Goal: Task Accomplishment & Management: Use online tool/utility

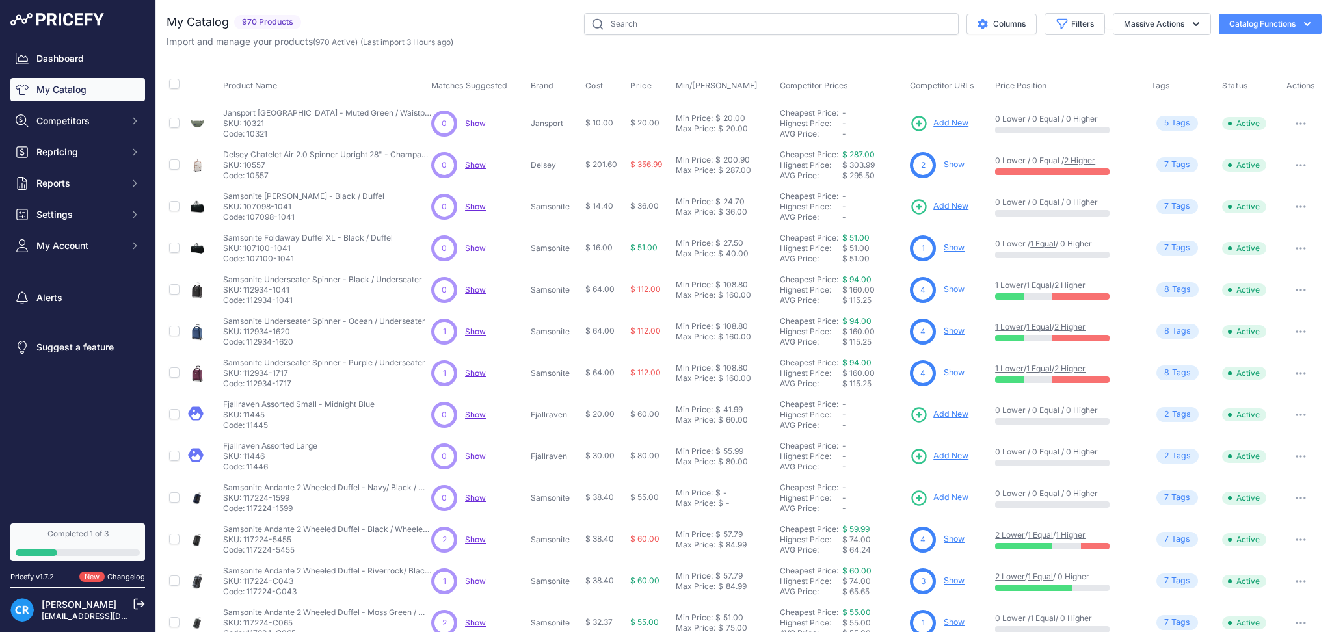
drag, startPoint x: 542, startPoint y: 495, endPoint x: 584, endPoint y: 545, distance: 65.1
click at [541, 495] on p "Samsonite" at bounding box center [555, 498] width 49 height 10
click at [66, 119] on span "Competitors" at bounding box center [78, 121] width 85 height 13
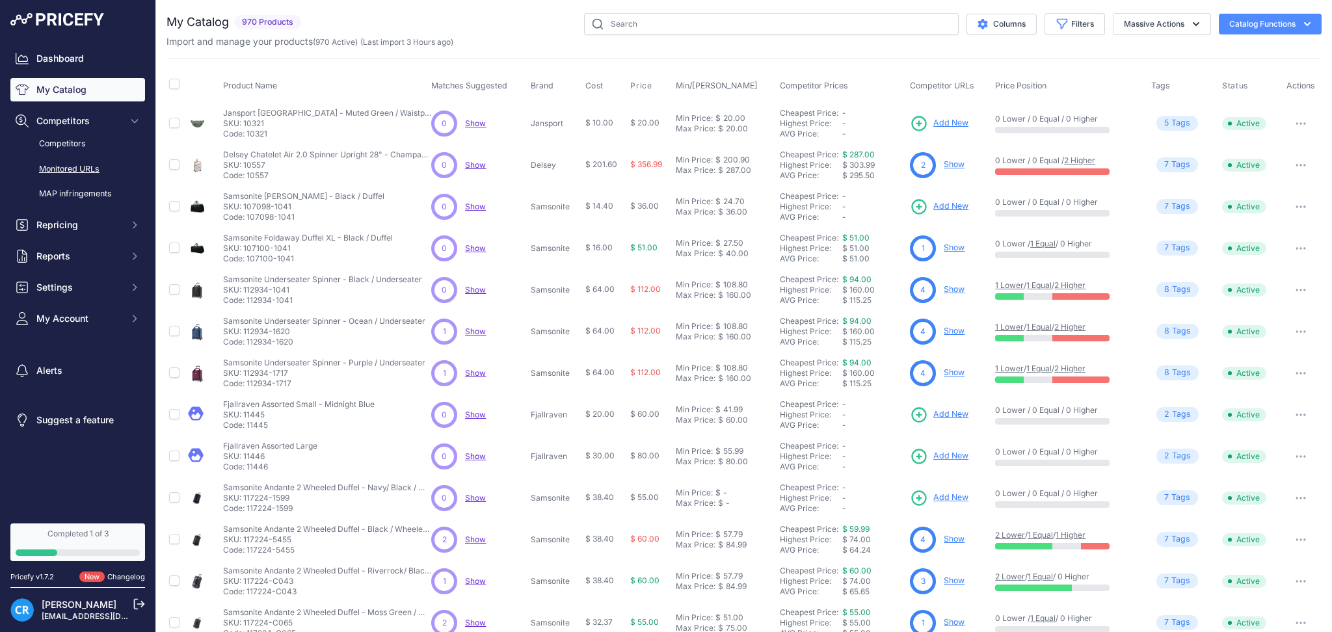
click at [87, 166] on link "Monitored URLs" at bounding box center [77, 169] width 135 height 23
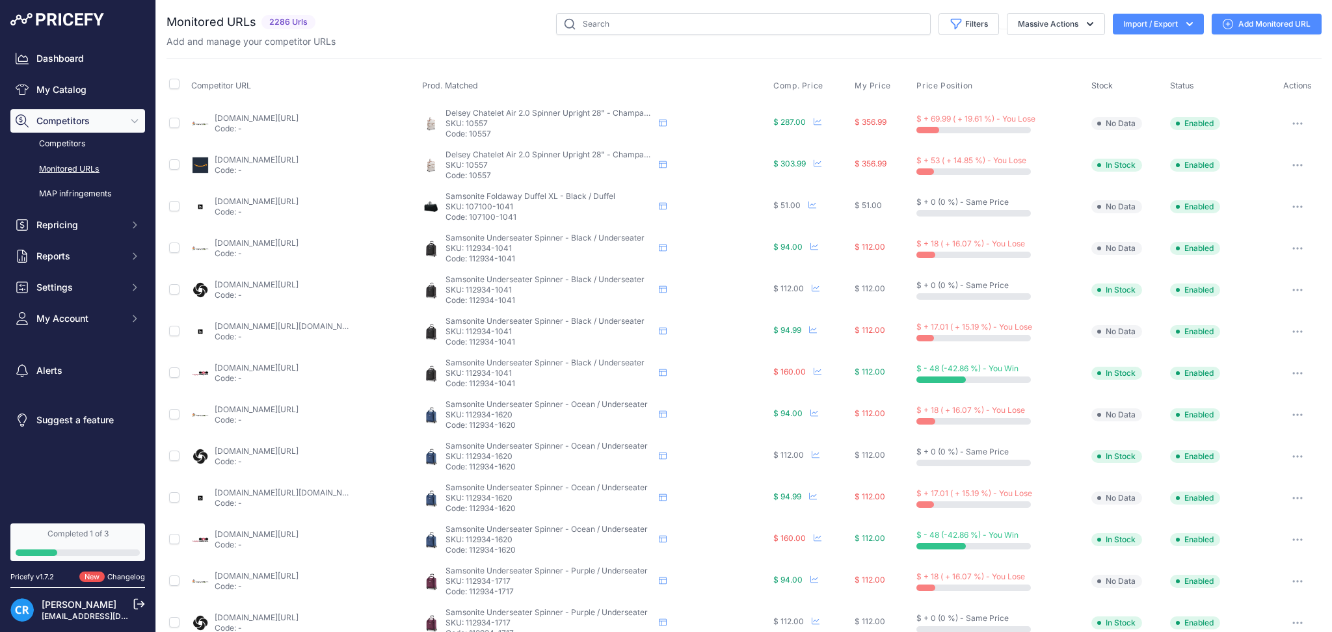
click at [1152, 26] on button "Import / Export" at bounding box center [1158, 24] width 91 height 21
click at [1129, 75] on div "Export" at bounding box center [1157, 74] width 104 height 23
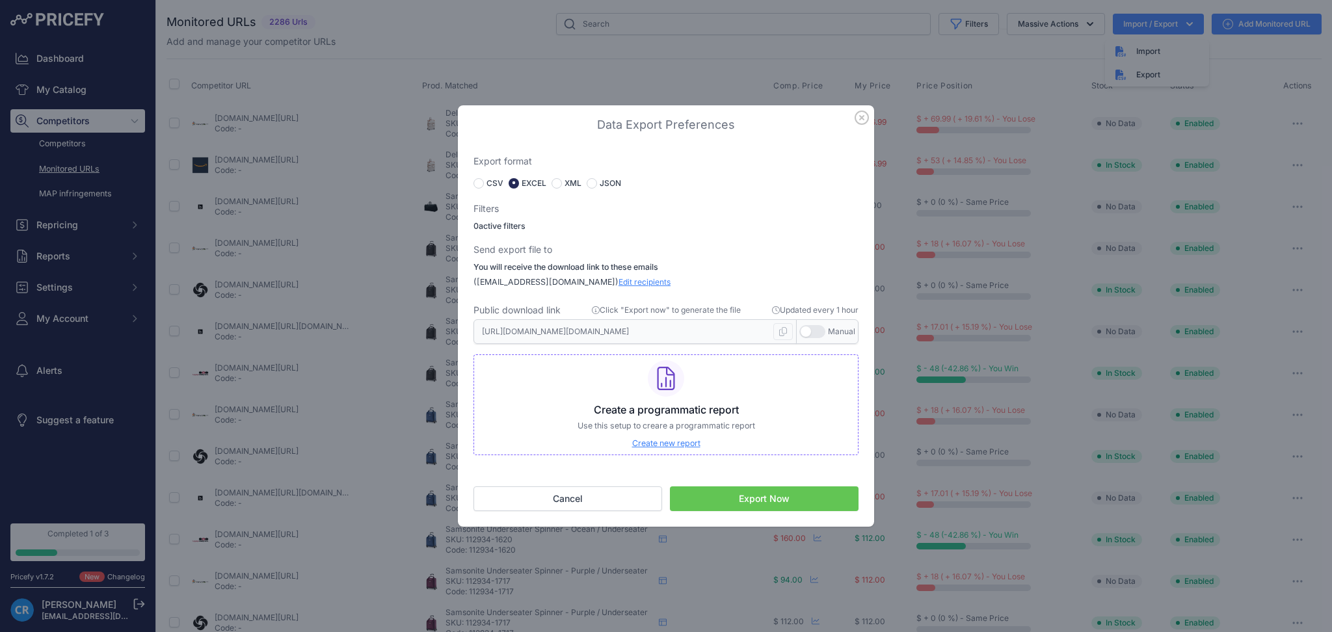
click at [783, 501] on button "Export Now" at bounding box center [764, 499] width 189 height 25
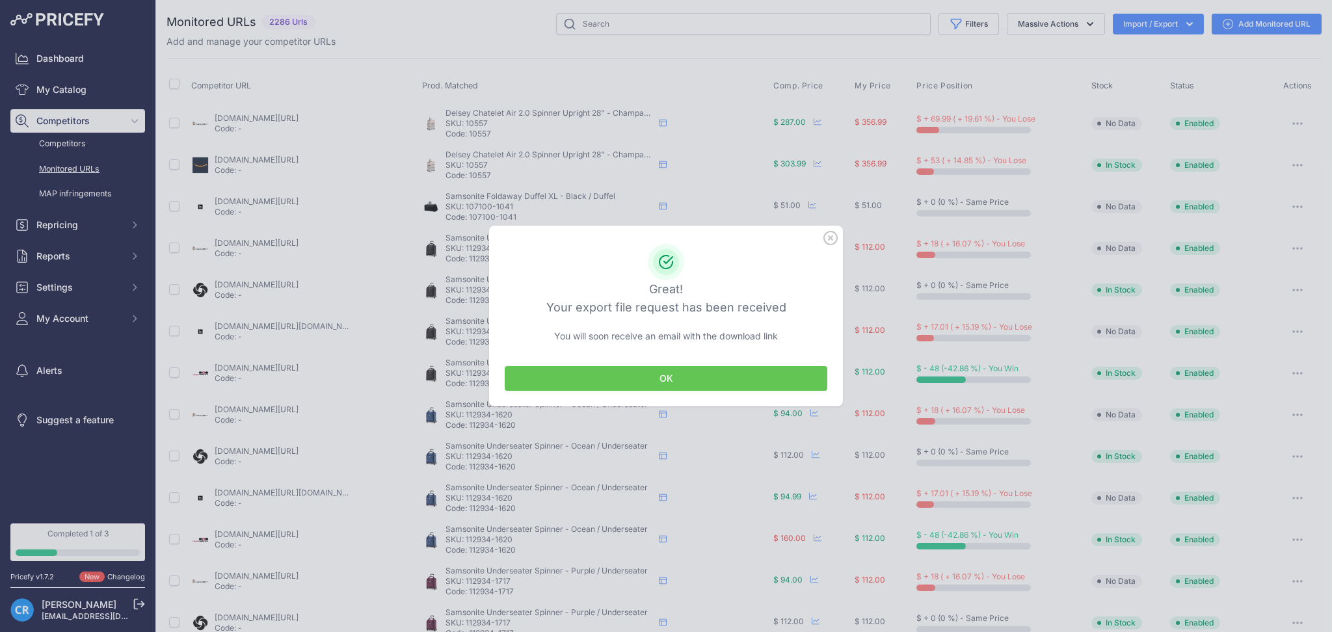
click at [703, 383] on button "OK" at bounding box center [666, 378] width 323 height 25
